Goal: Check status

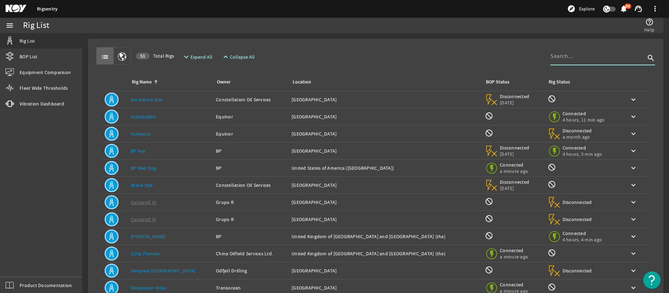
click at [584, 55] on input at bounding box center [598, 56] width 95 height 8
type input "]"
type input "santorini"
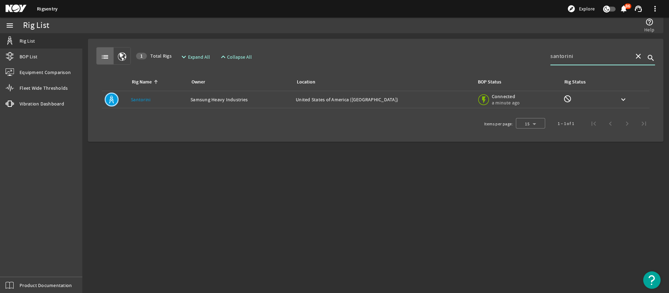
click at [218, 99] on div "Owner: Samsung Heavy Industries" at bounding box center [241, 99] width 100 height 7
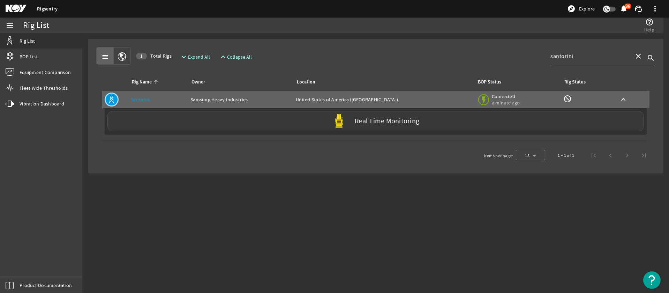
click at [367, 120] on label "Real Time Monitoring" at bounding box center [387, 121] width 65 height 7
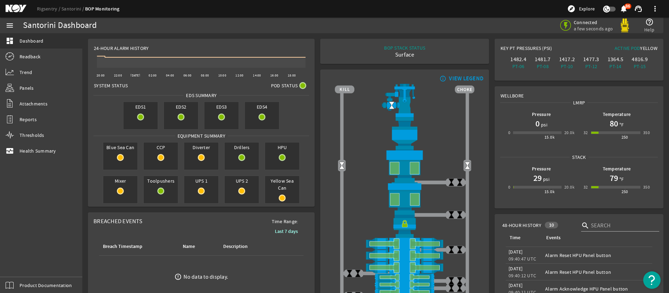
click at [404, 15] on div "Rigsentry Santorini BOP Monitoring explore Explore notifications 86 support_age…" at bounding box center [334, 8] width 669 height 17
click at [33, 150] on span "Health Summary" at bounding box center [38, 150] width 37 height 7
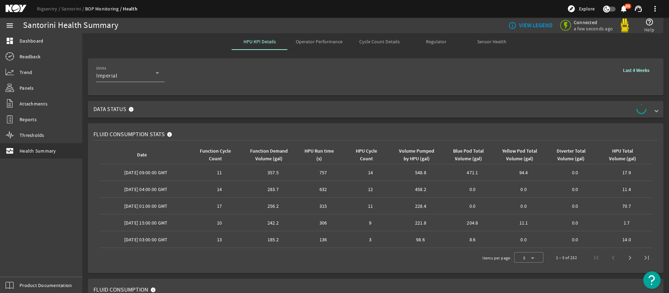
click at [658, 111] on mat-expansion-panel-header "Data Status" at bounding box center [376, 109] width 576 height 17
